Goal: Information Seeking & Learning: Check status

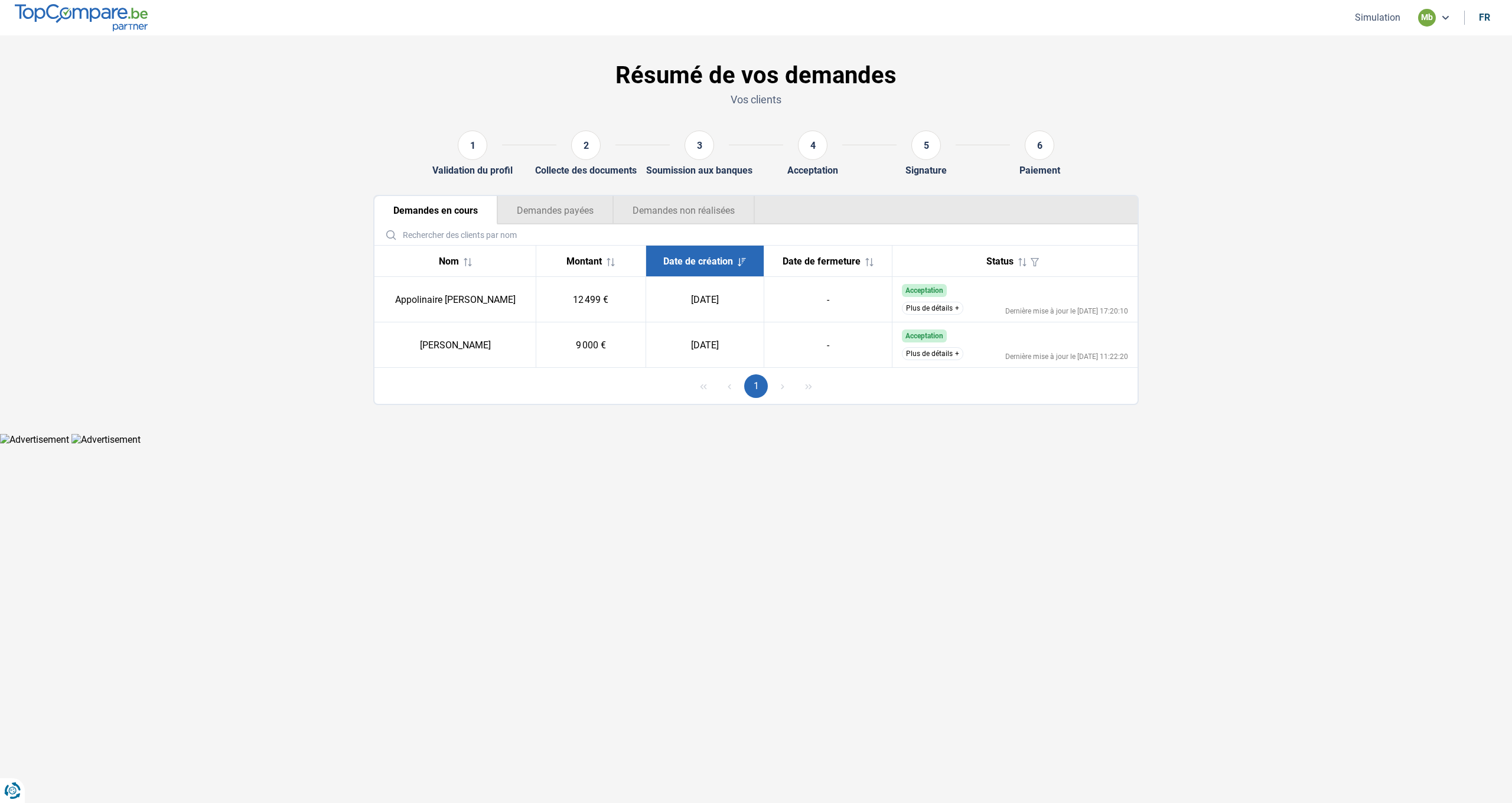
click at [932, 311] on button "Plus de détails" at bounding box center [932, 308] width 61 height 13
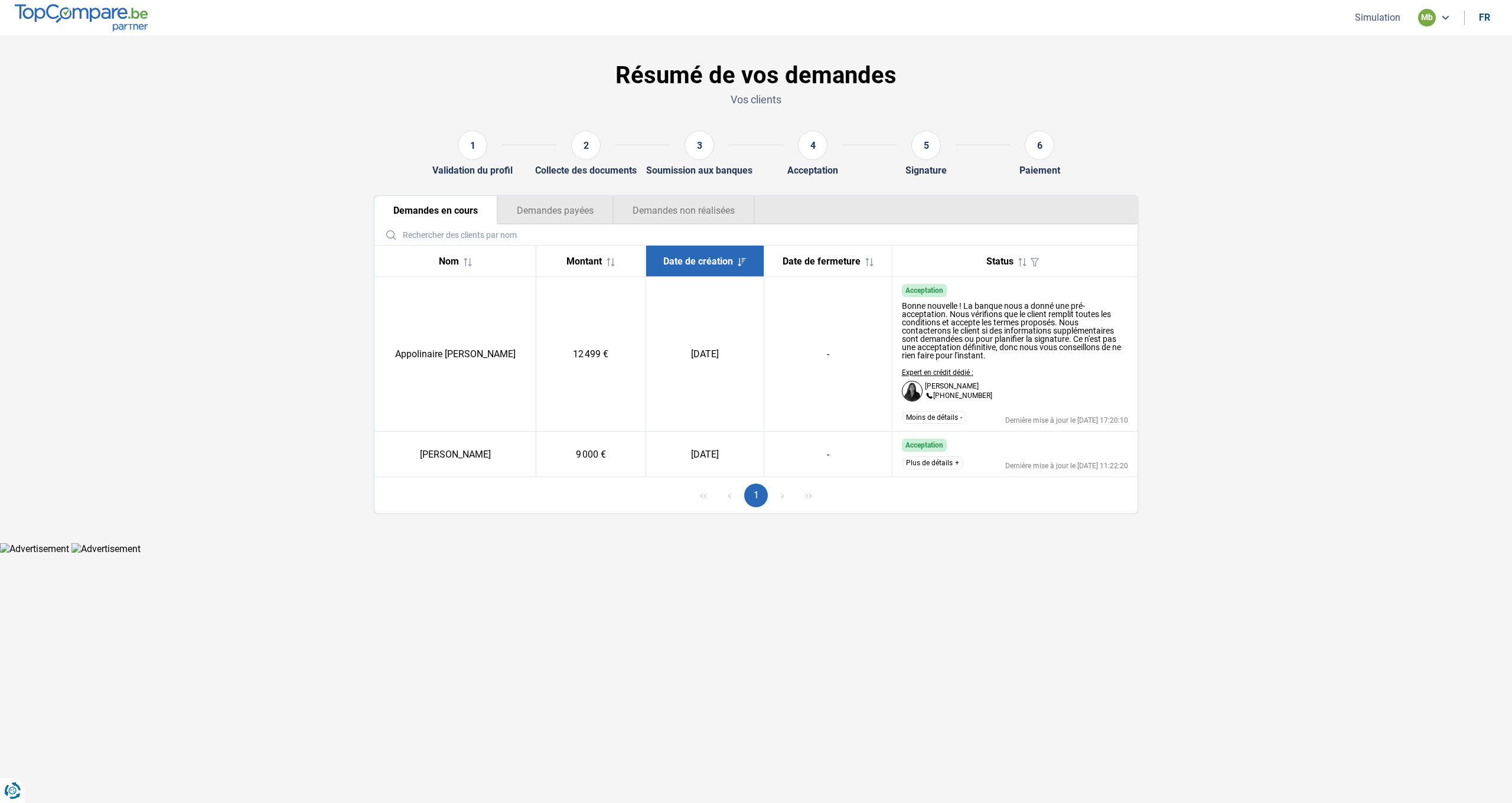
click at [950, 464] on button "Plus de détails" at bounding box center [932, 463] width 61 height 13
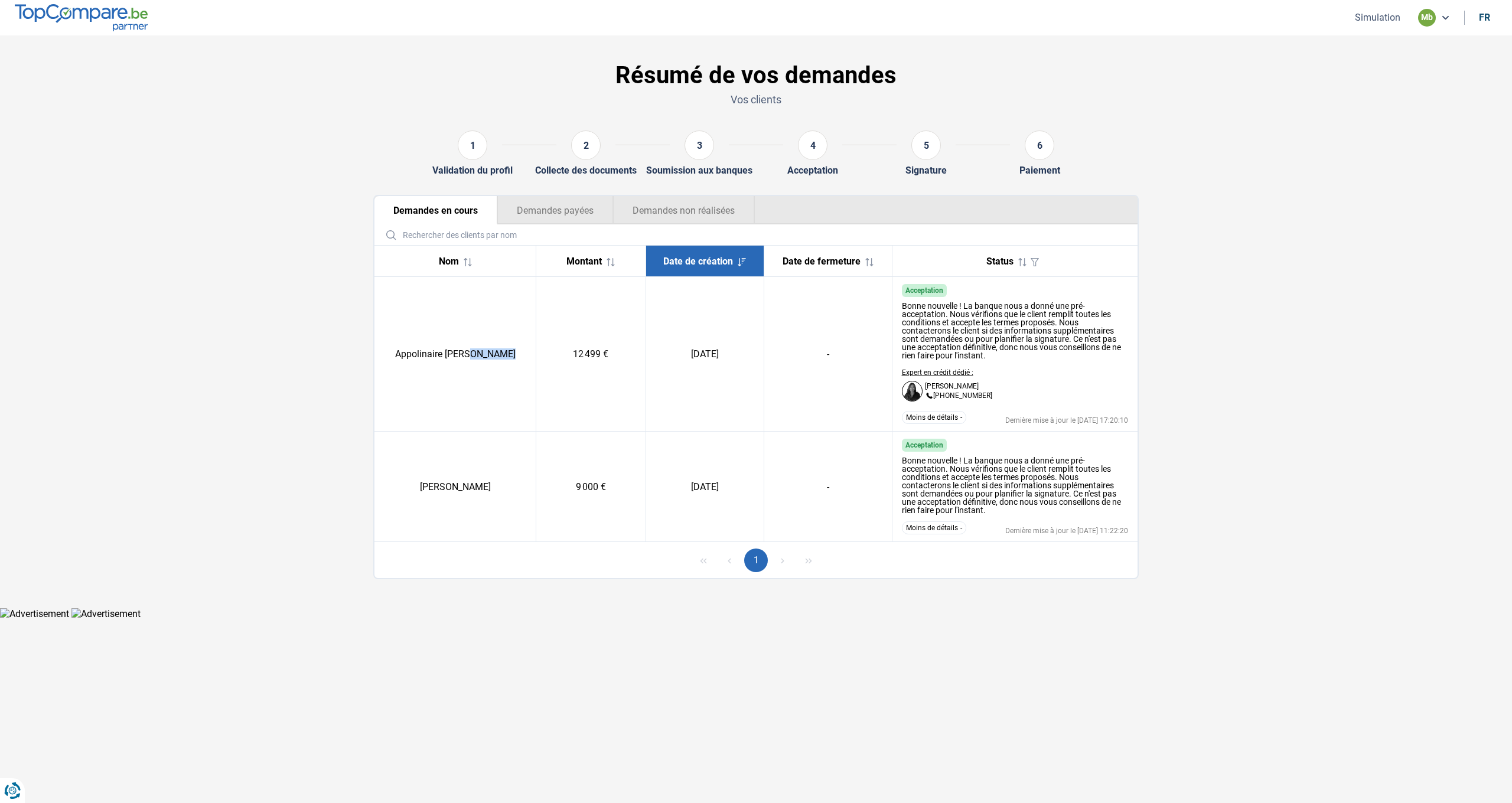
drag, startPoint x: 474, startPoint y: 351, endPoint x: 513, endPoint y: 355, distance: 39.2
click at [513, 355] on td "Appolinaire [PERSON_NAME]" at bounding box center [455, 354] width 162 height 155
click at [536, 352] on td "Appolinaire [PERSON_NAME]" at bounding box center [455, 354] width 162 height 155
drag, startPoint x: 395, startPoint y: 352, endPoint x: 491, endPoint y: 352, distance: 96.0
click at [491, 352] on td "Appolinaire [PERSON_NAME]" at bounding box center [455, 354] width 162 height 155
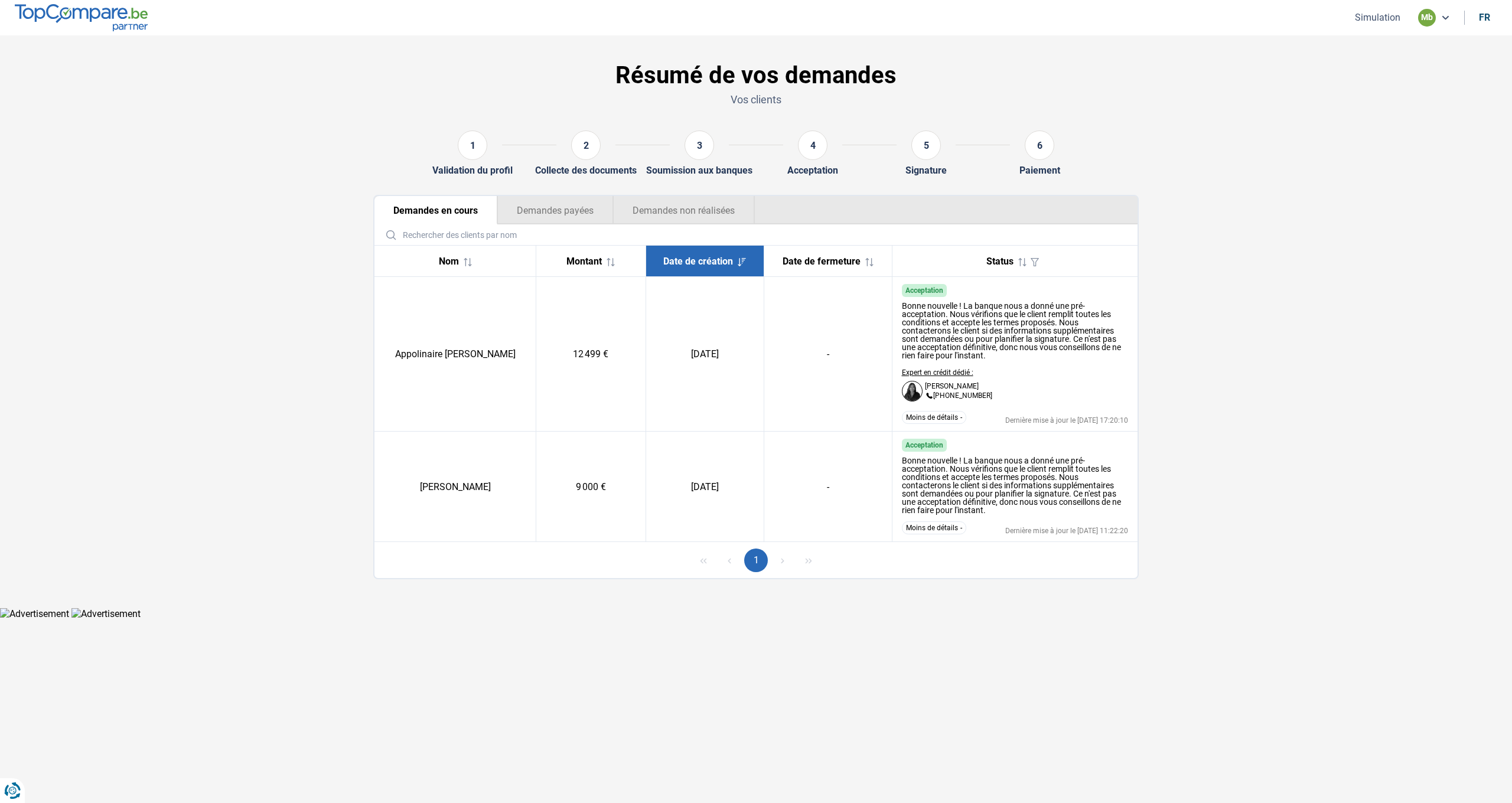
click at [502, 352] on td "Appolinaire [PERSON_NAME]" at bounding box center [455, 354] width 162 height 155
drag, startPoint x: 952, startPoint y: 407, endPoint x: 949, endPoint y: 512, distance: 105.0
click at [946, 453] on tbody "Appolinaire Munguku Kasongo 12 499 € [DATE] - Acceptation Bonne nouvelle ! La b…" at bounding box center [756, 410] width 763 height 265
click at [942, 529] on button "Moins de détails" at bounding box center [934, 527] width 65 height 13
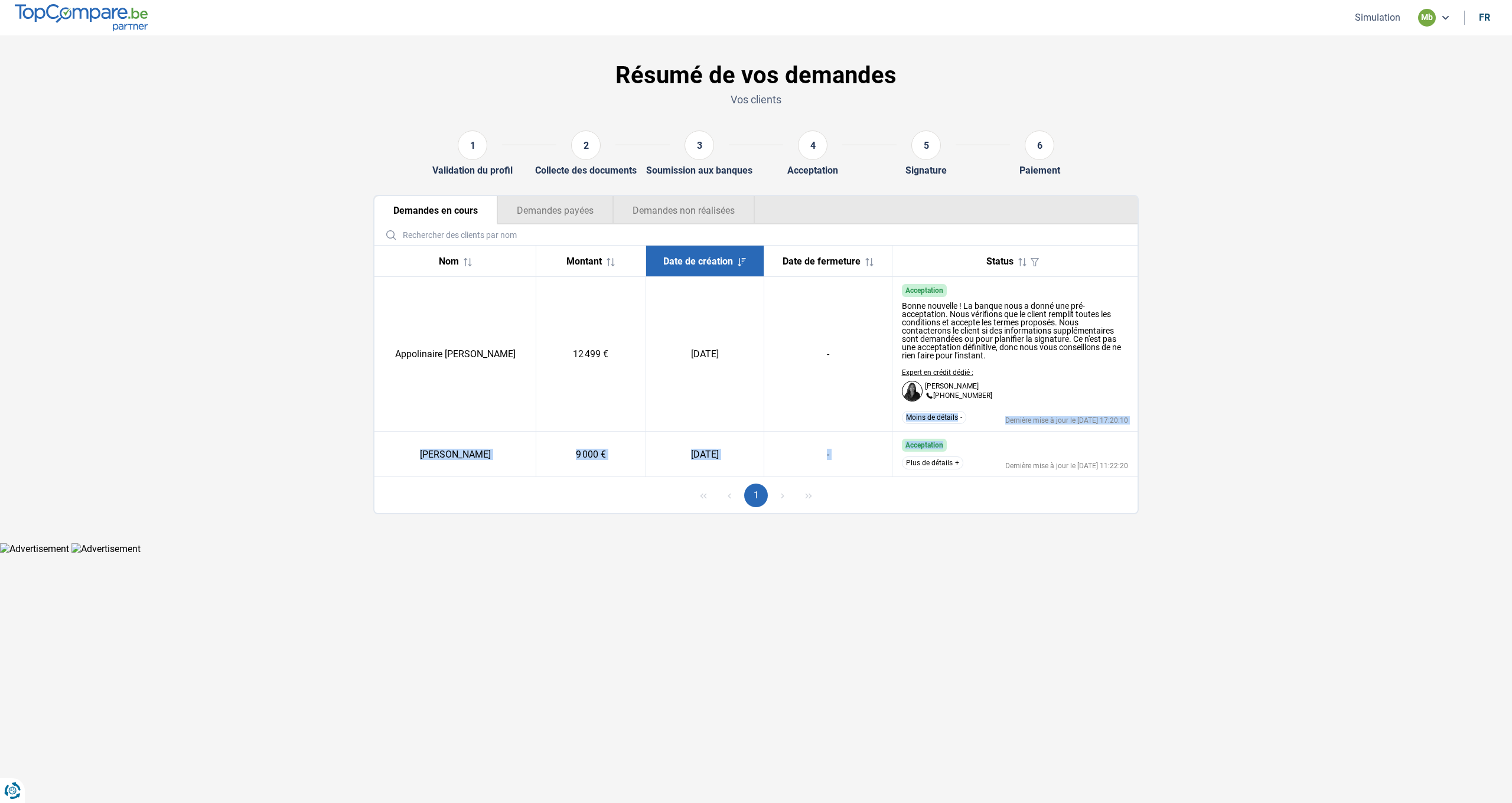
click at [928, 460] on button "Plus de détails" at bounding box center [932, 463] width 61 height 13
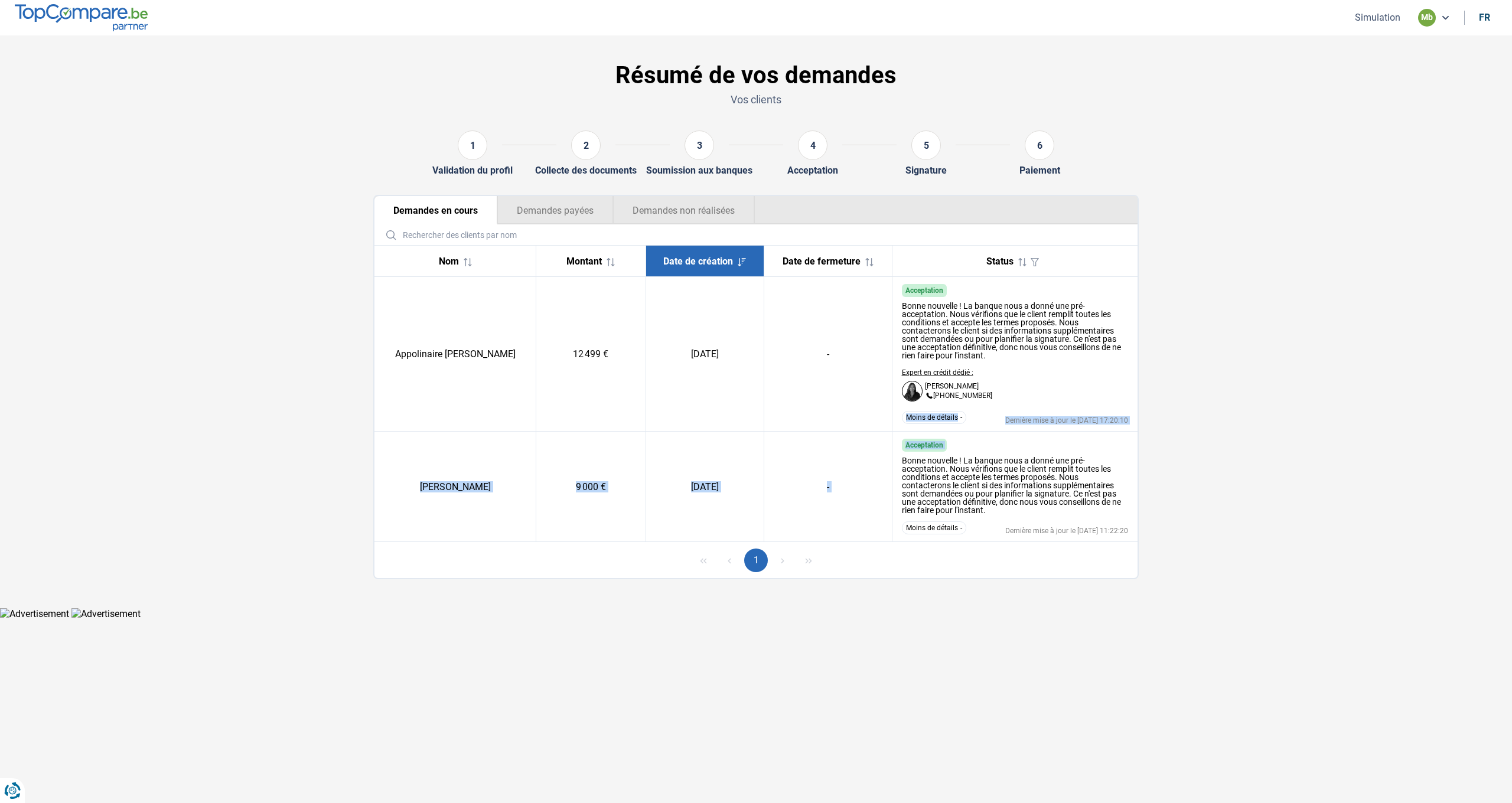
click at [574, 213] on button "Demandes payées" at bounding box center [555, 211] width 116 height 28
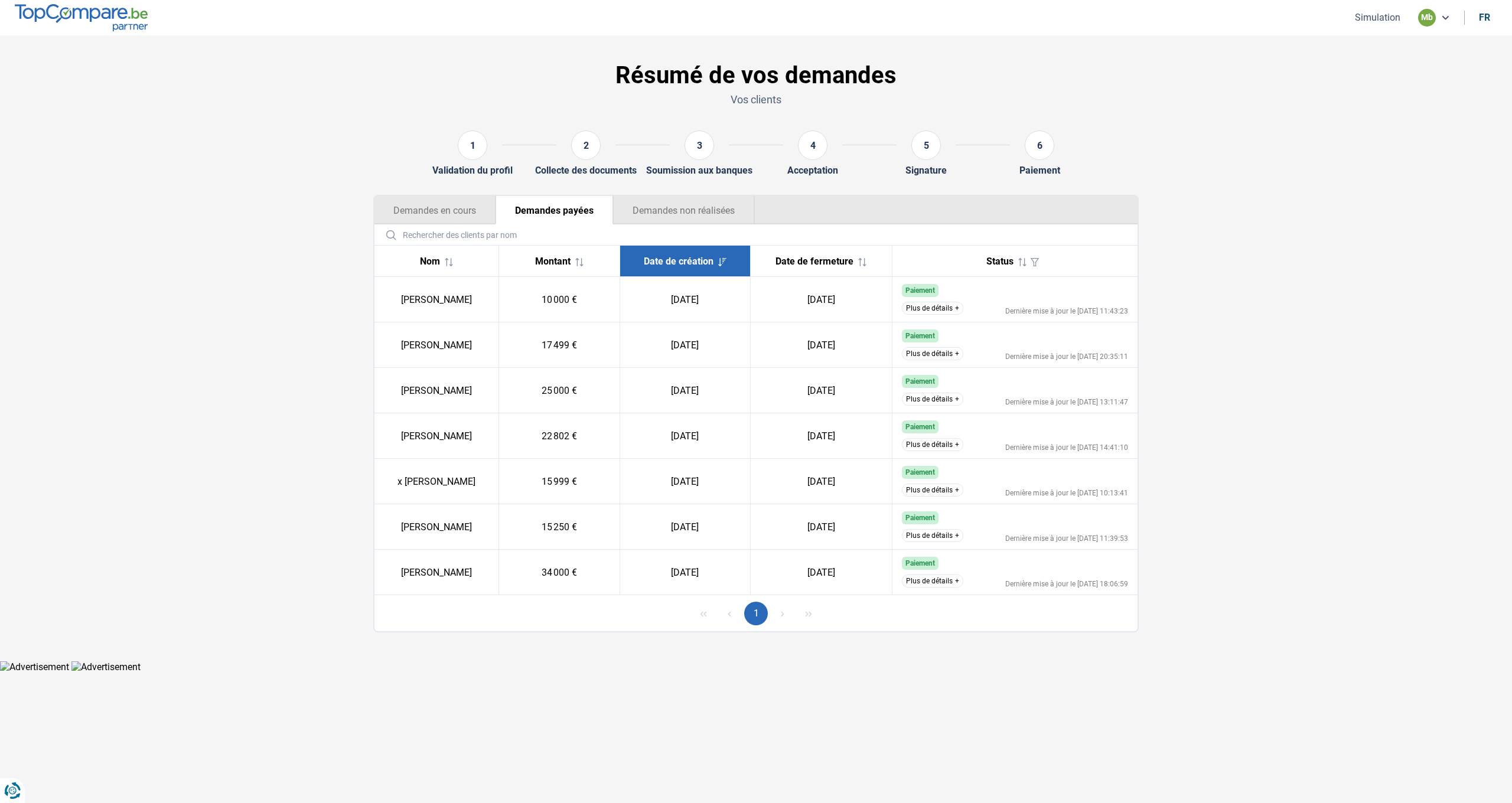
click at [463, 215] on button "Demandes en cours" at bounding box center [435, 211] width 121 height 28
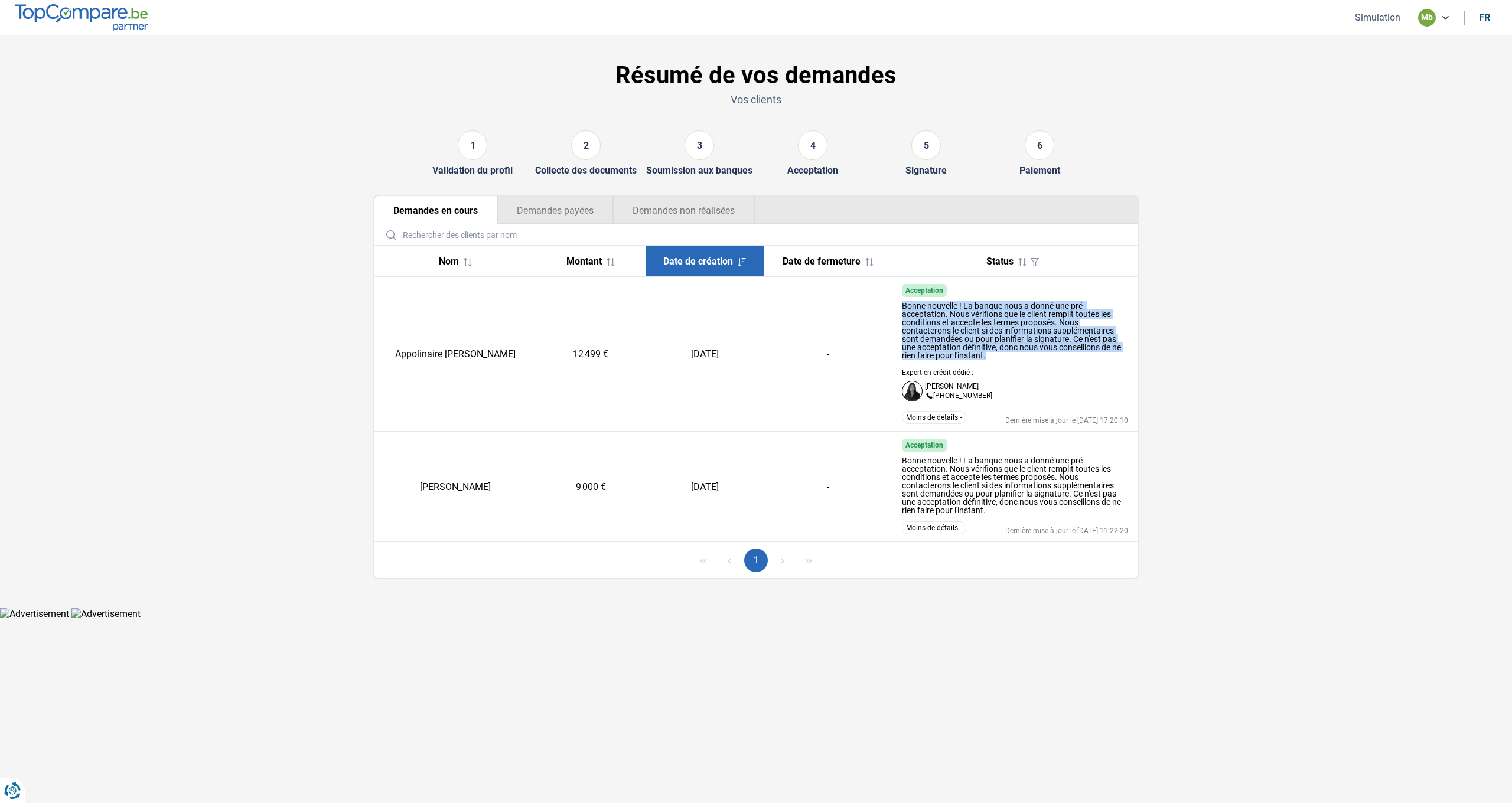
drag, startPoint x: 901, startPoint y: 303, endPoint x: 1029, endPoint y: 369, distance: 144.0
click at [1029, 369] on td "Acceptation Bonne nouvelle ! La banque nous a donné une pré-acceptation. Nous v…" at bounding box center [1014, 354] width 245 height 155
click at [832, 364] on td "-" at bounding box center [827, 354] width 128 height 155
